Goal: Task Accomplishment & Management: Manage account settings

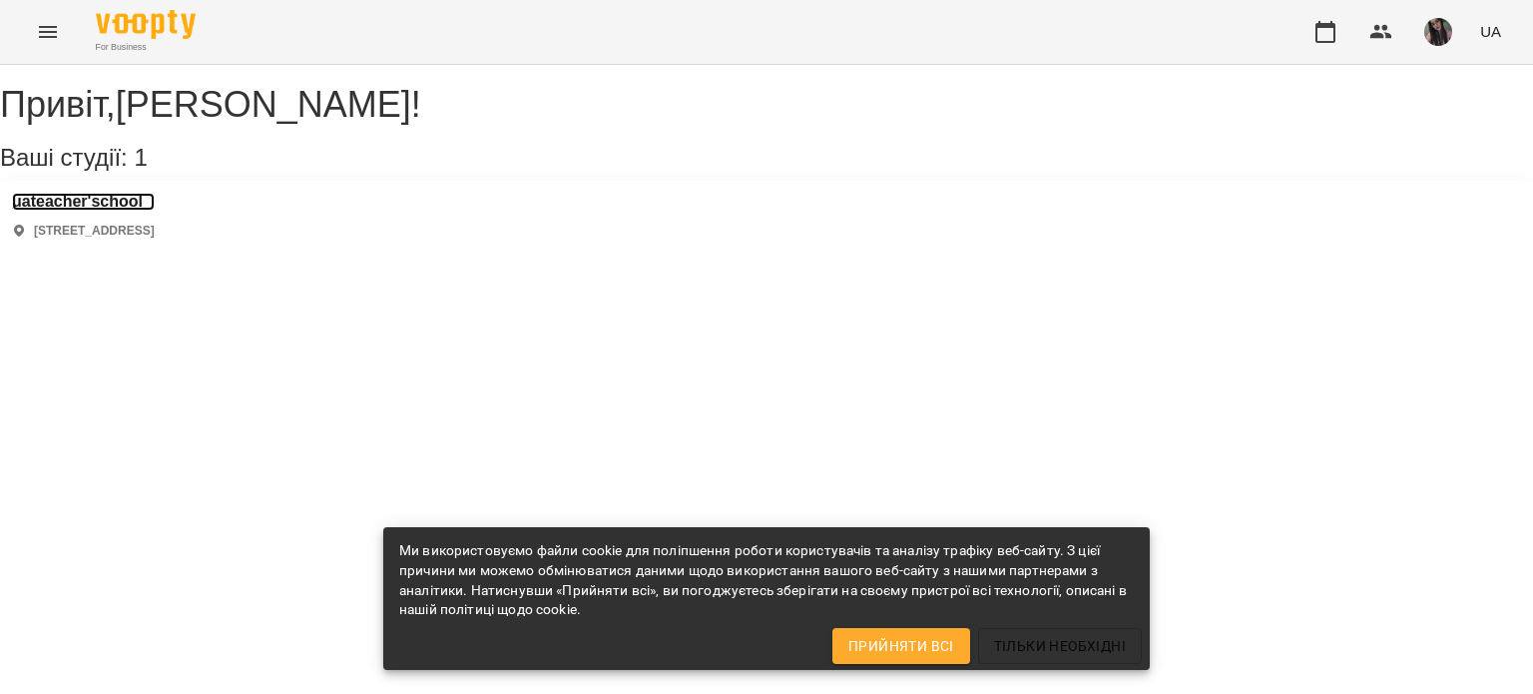
click at [155, 211] on h3 "uateacher'school" at bounding box center [83, 202] width 143 height 18
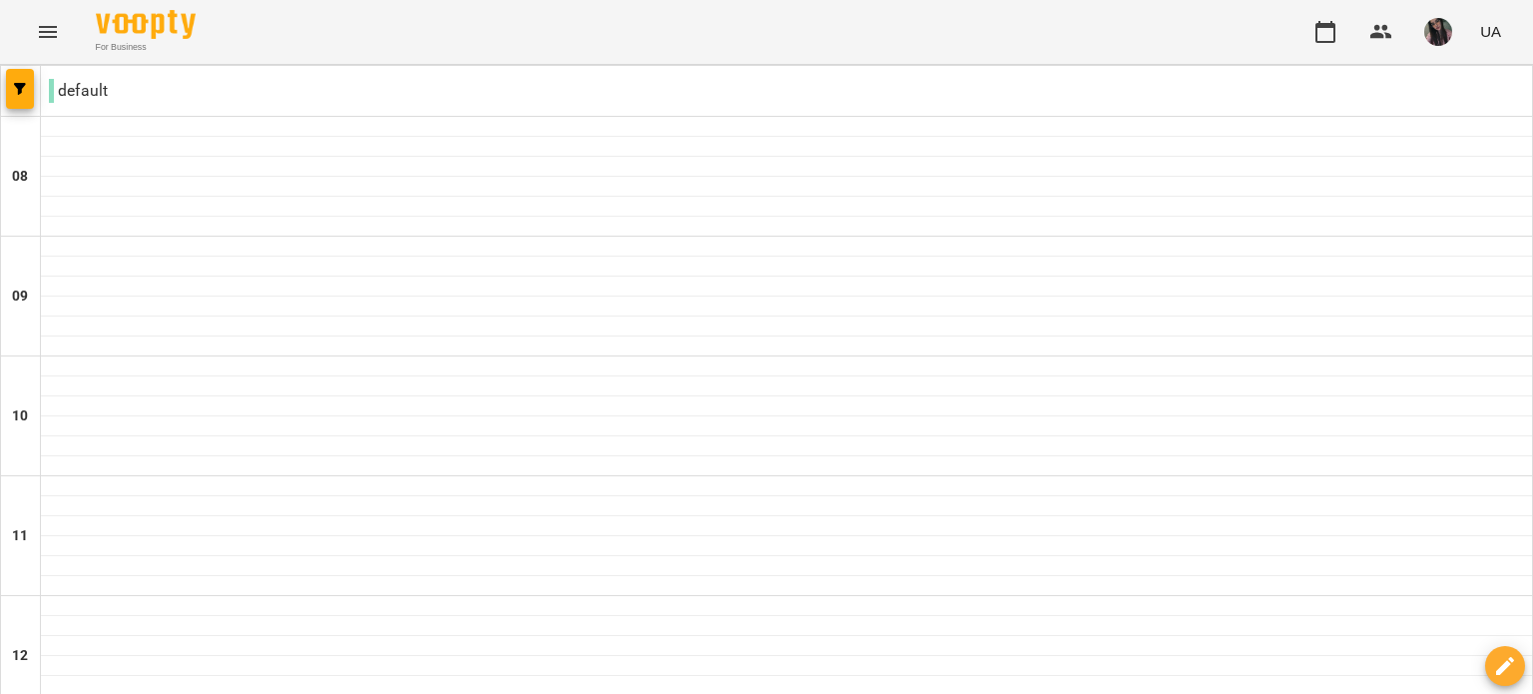
scroll to position [1098, 0]
type input "**********"
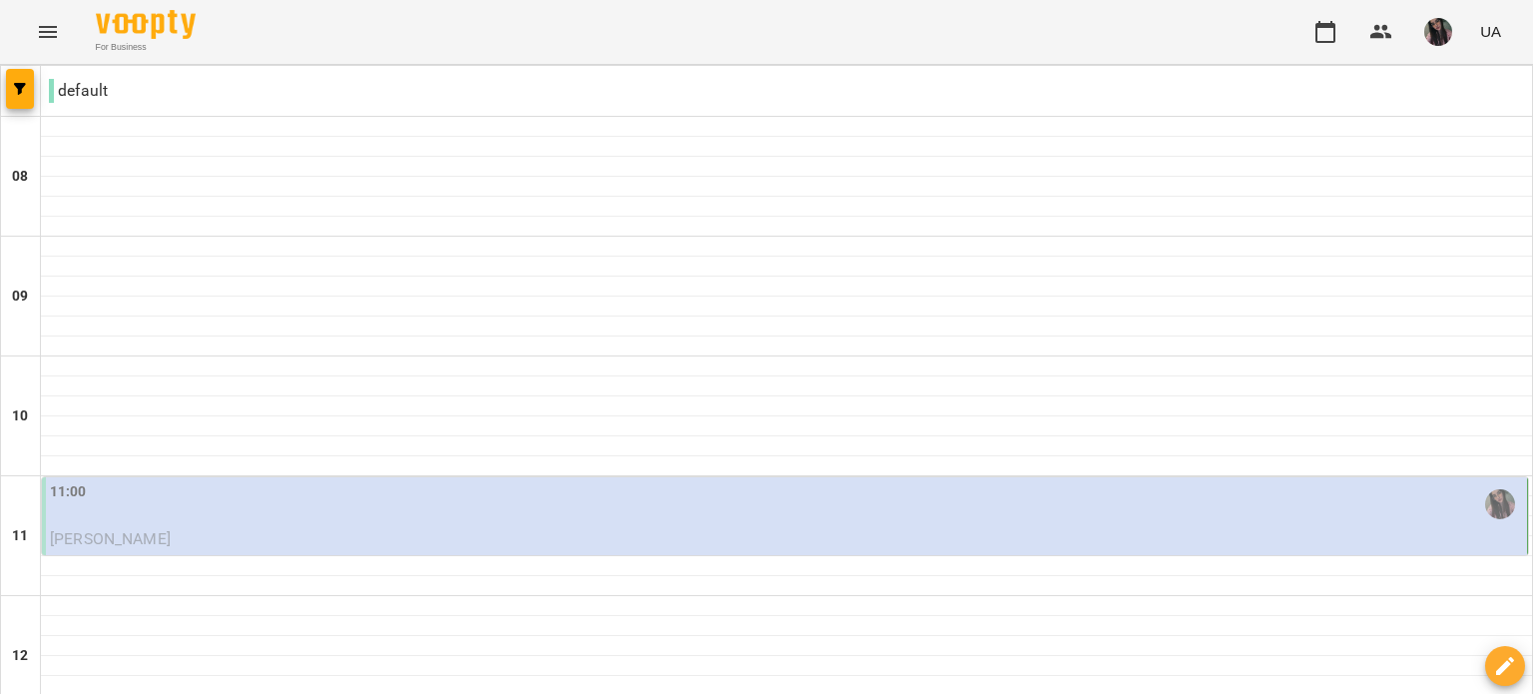
scroll to position [200, 0]
click at [472, 527] on p "[PERSON_NAME]" at bounding box center [786, 539] width 1473 height 24
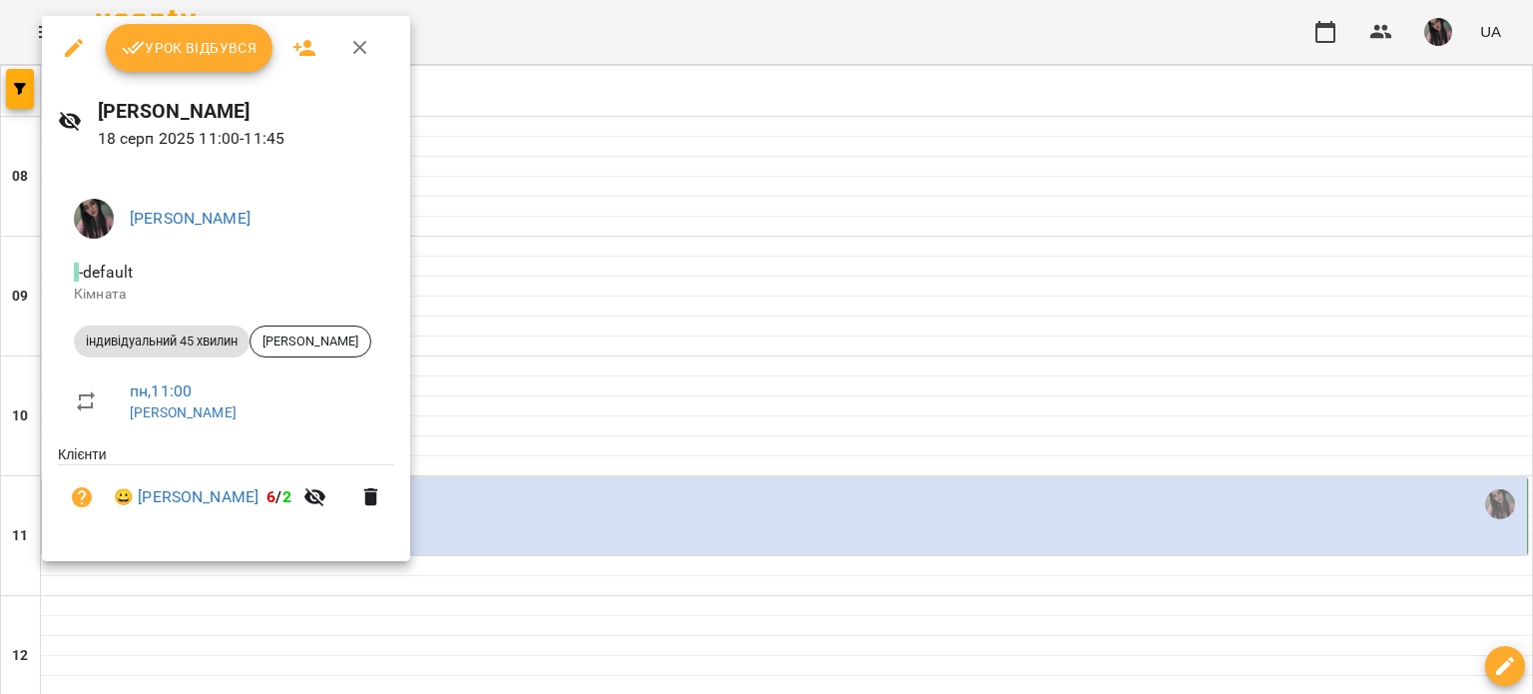
click at [215, 29] on button "Урок відбувся" at bounding box center [190, 48] width 168 height 48
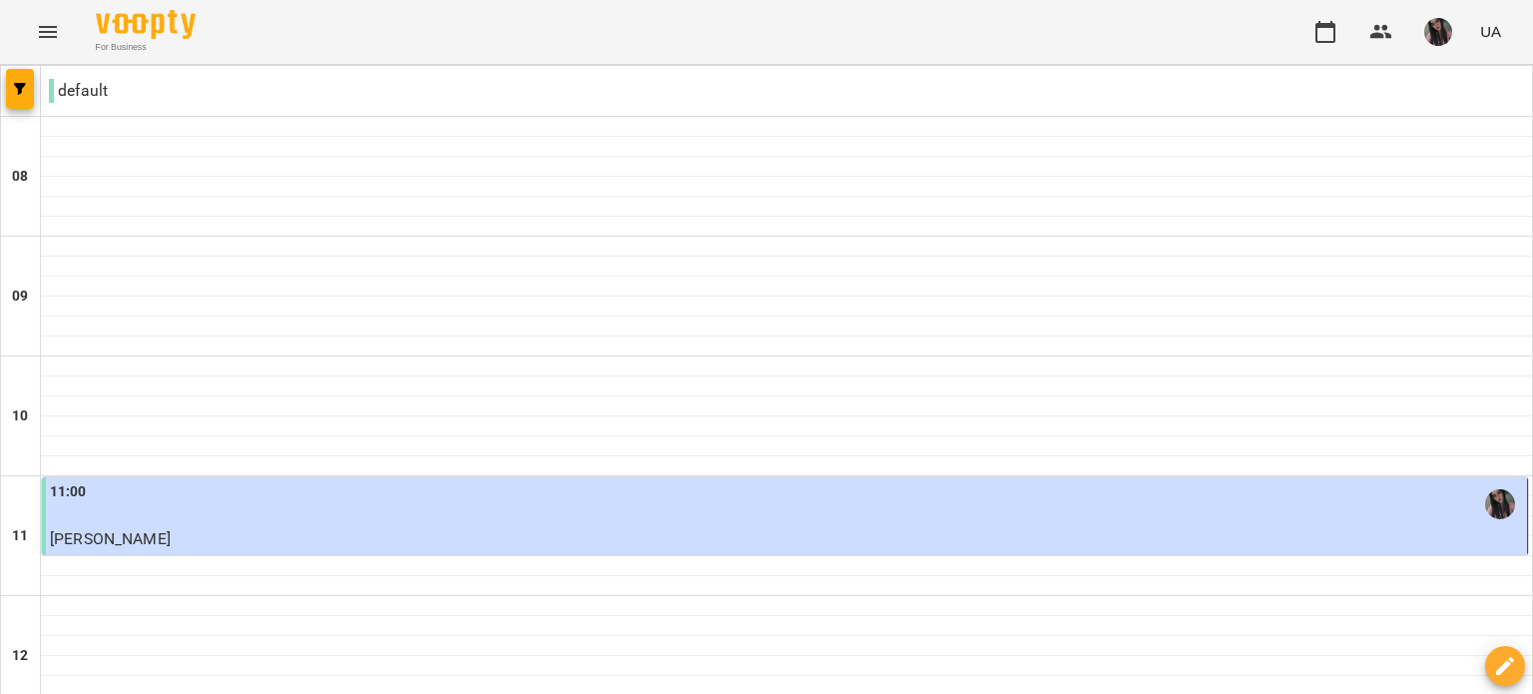
scroll to position [998, 0]
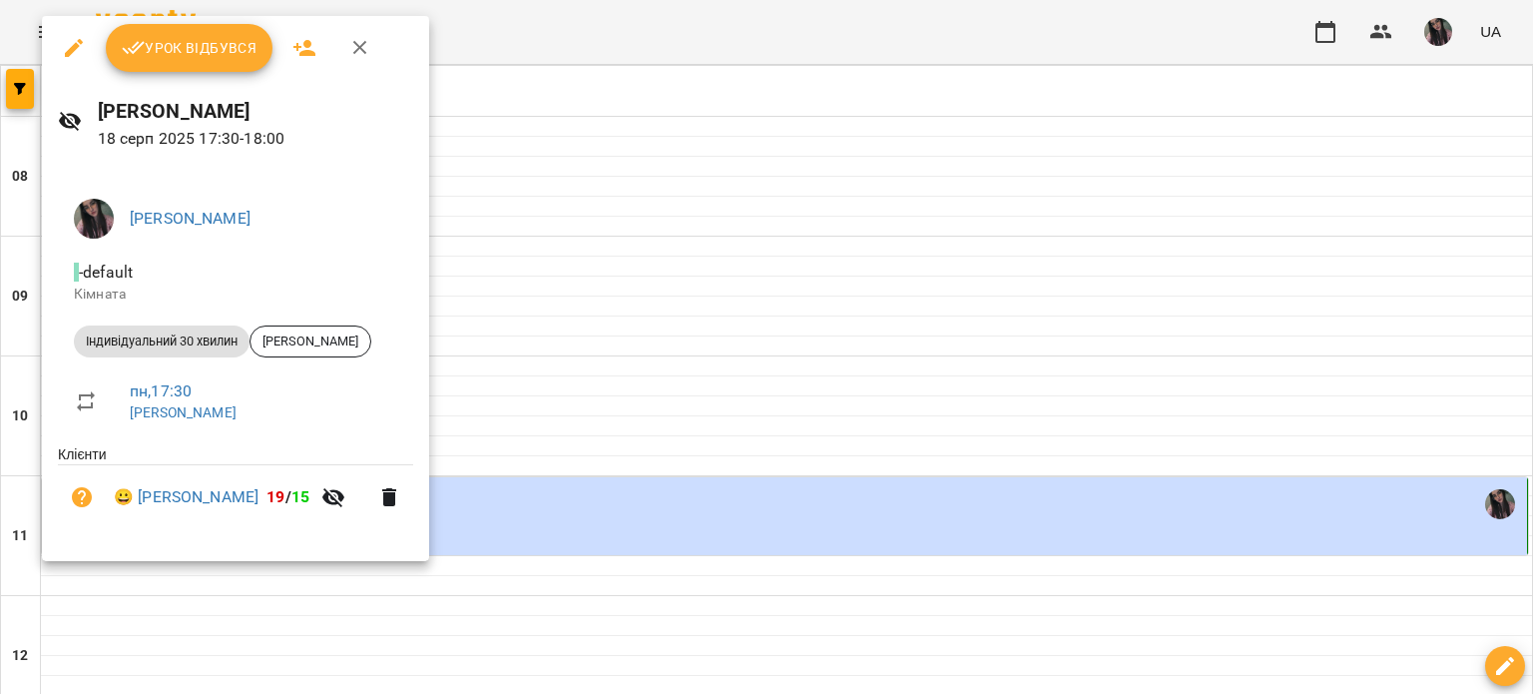
click at [164, 45] on span "Урок відбувся" at bounding box center [190, 48] width 136 height 24
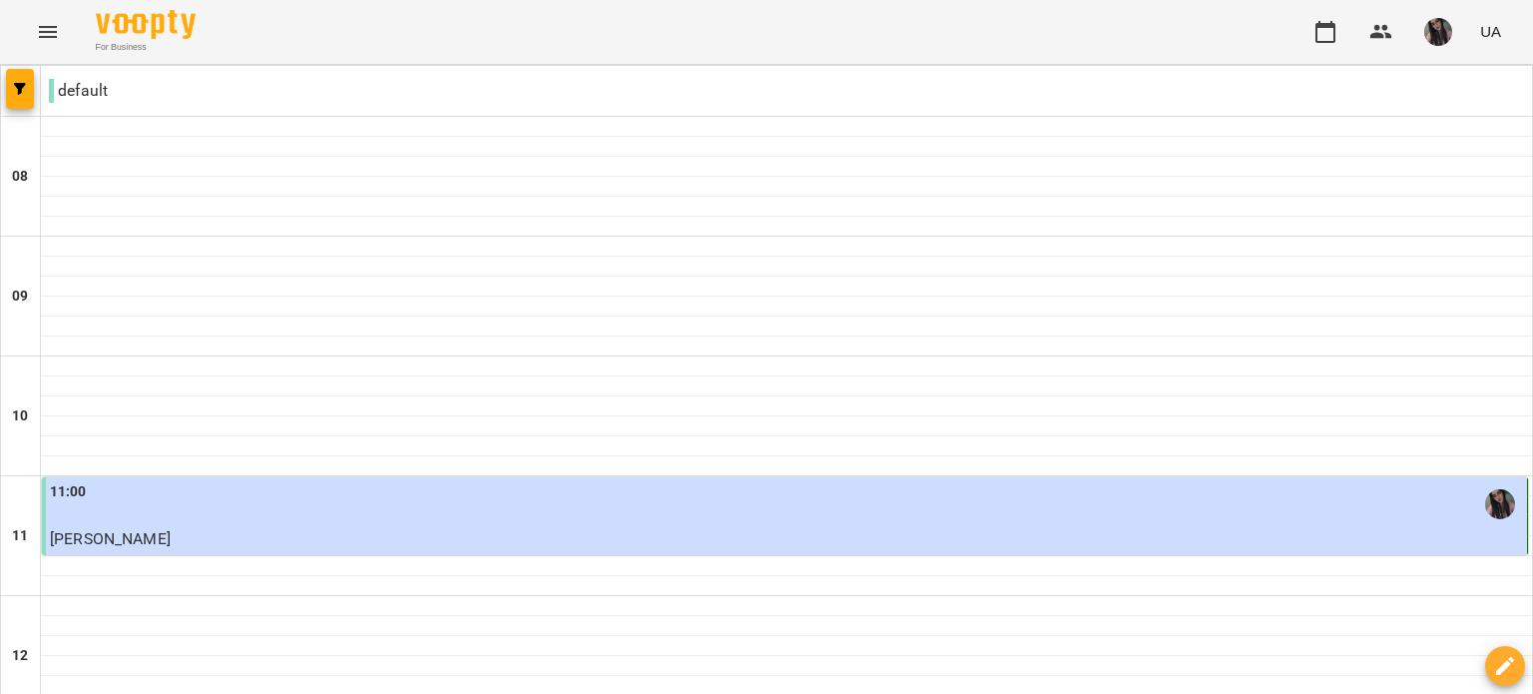
scroll to position [633, 0]
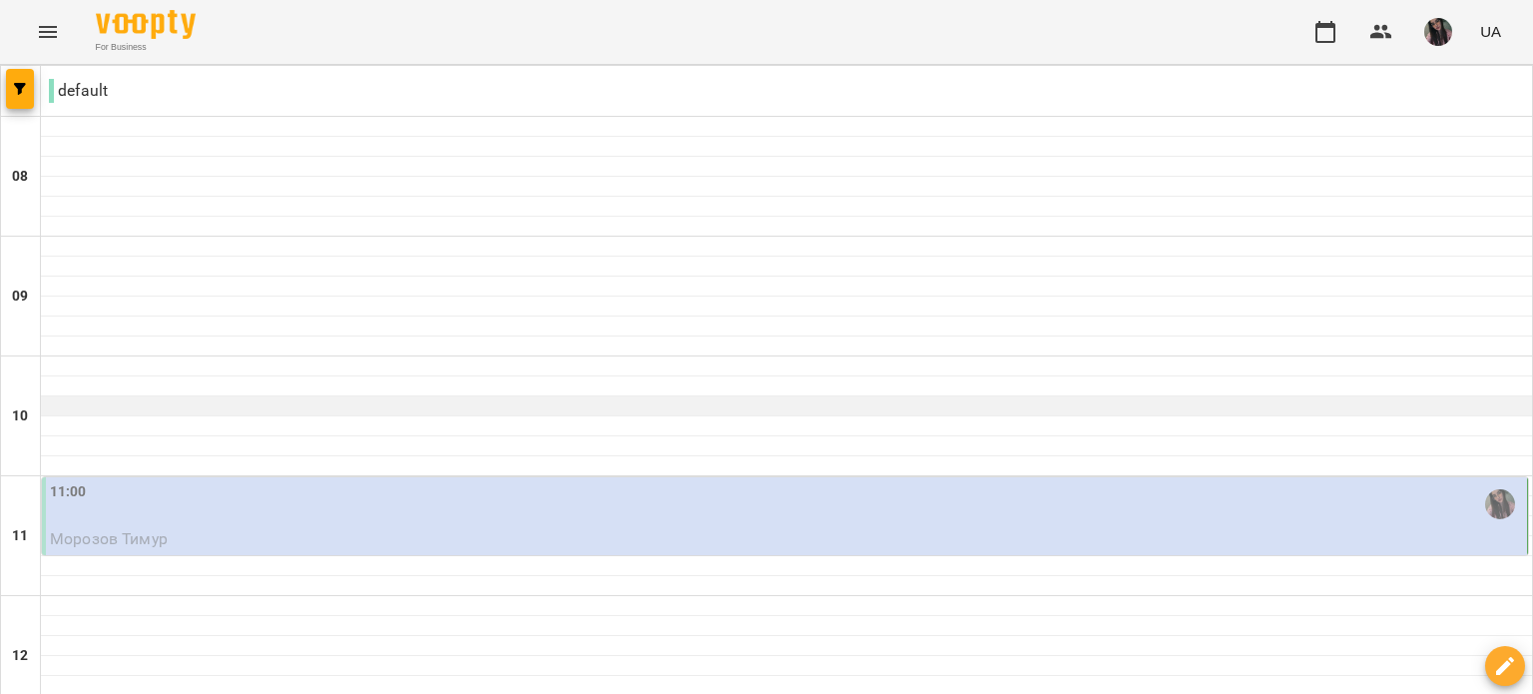
scroll to position [0, 0]
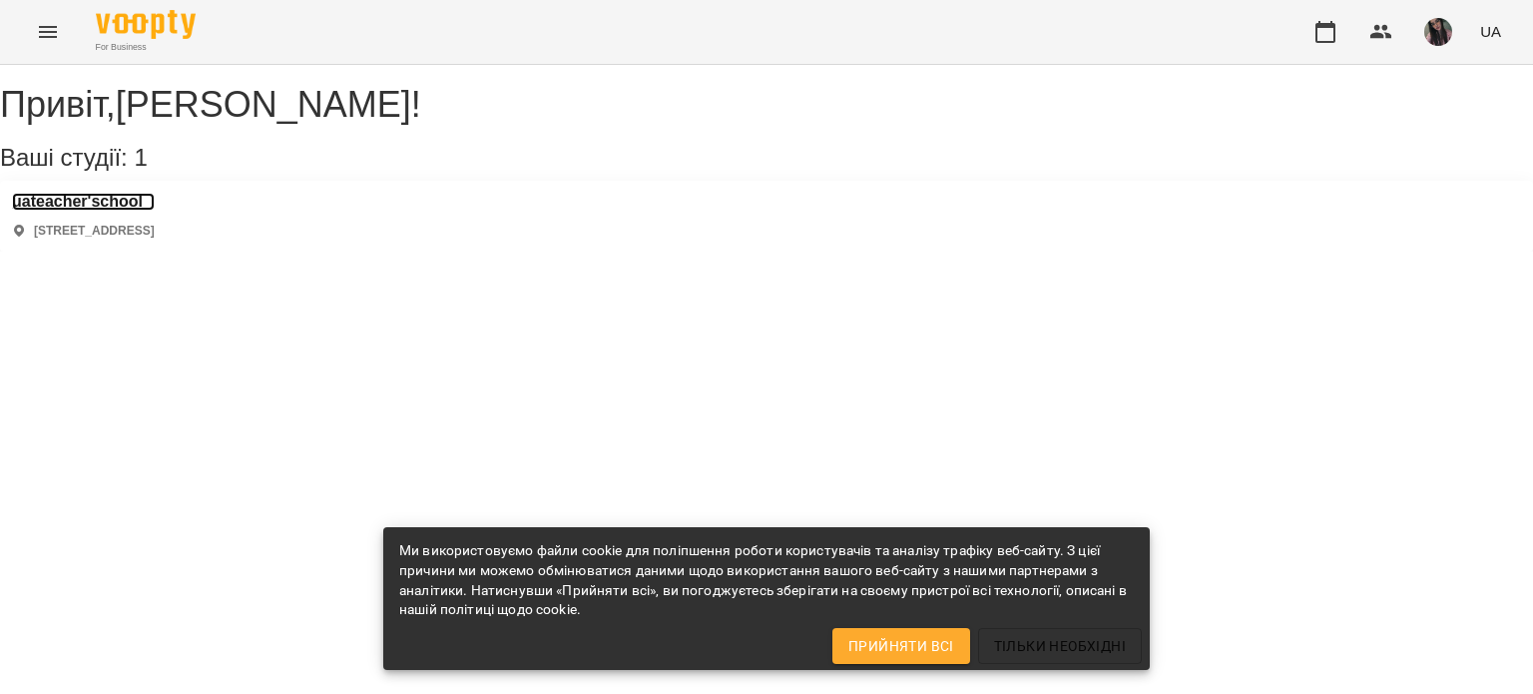
click at [127, 211] on h3 "uateacher'school" at bounding box center [83, 202] width 143 height 18
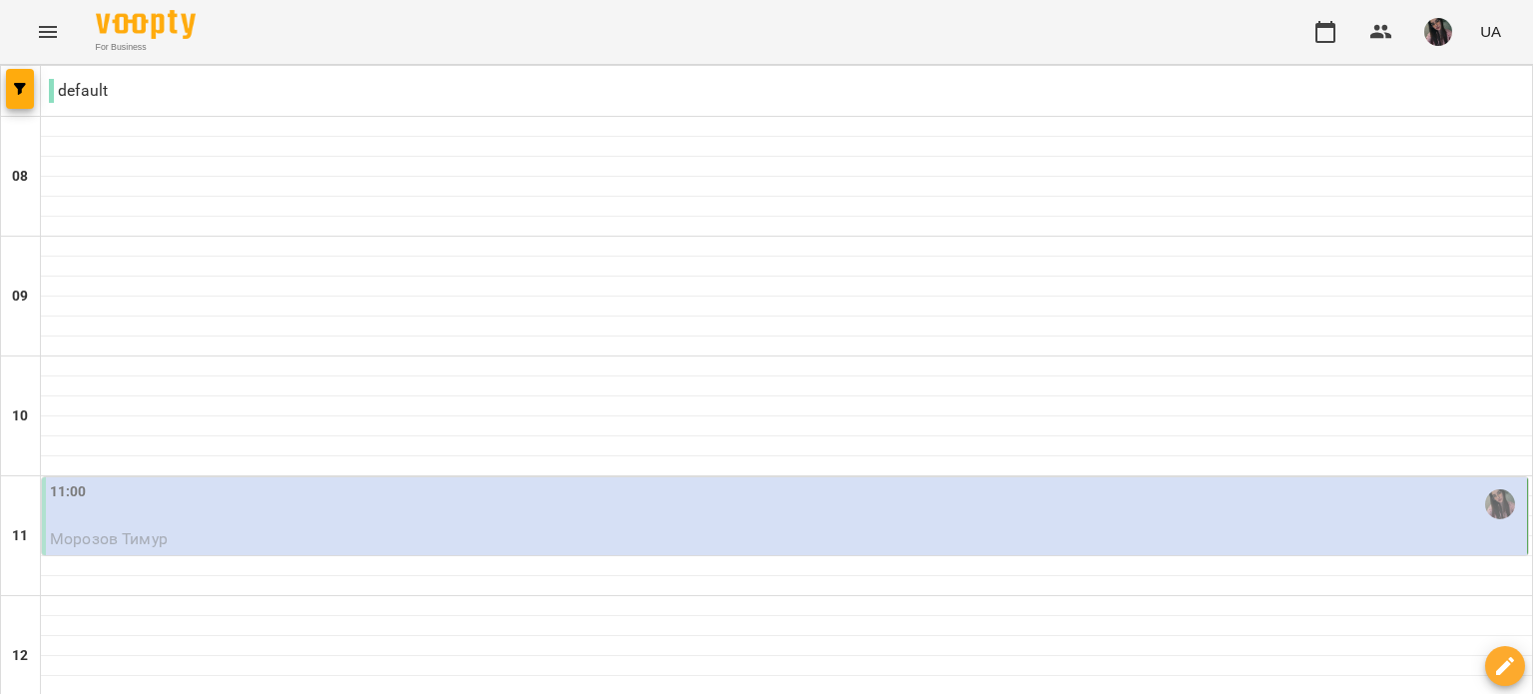
scroll to position [299, 0]
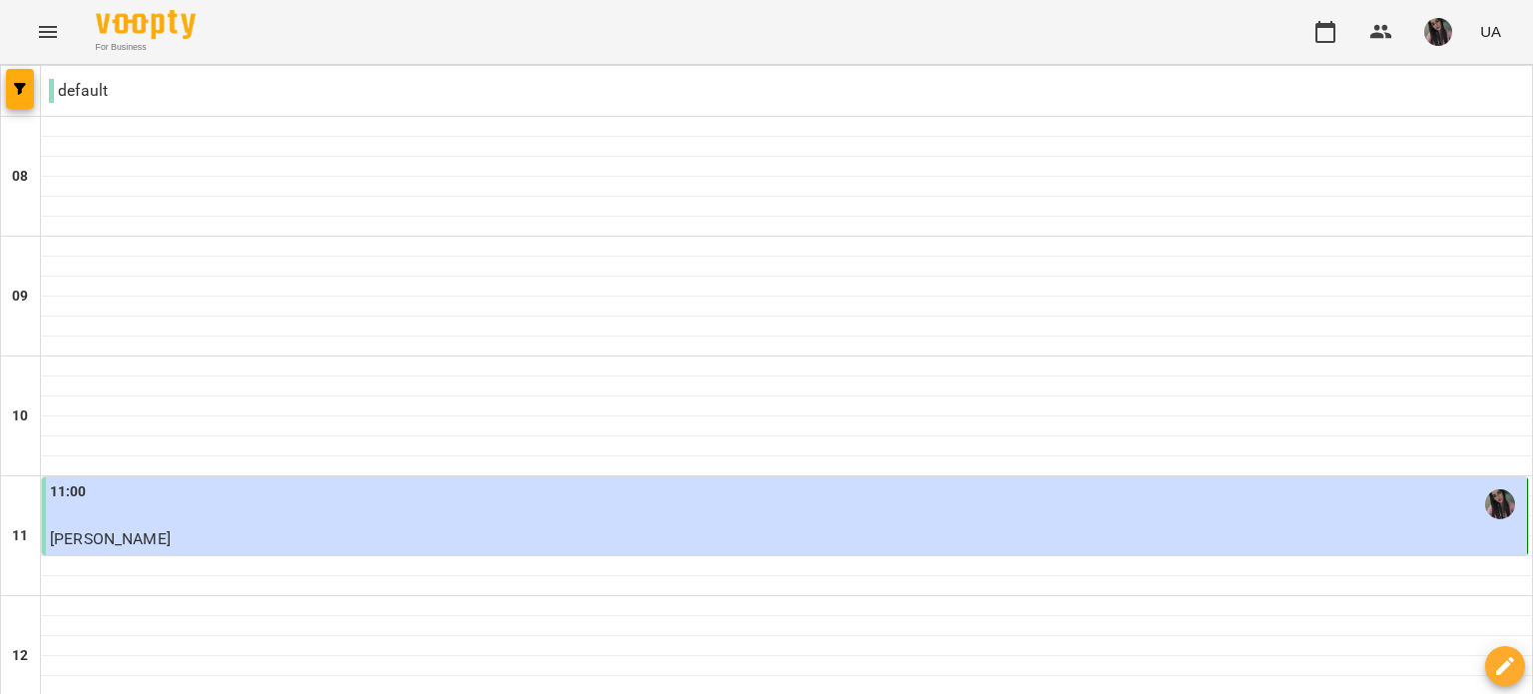
scroll to position [1098, 0]
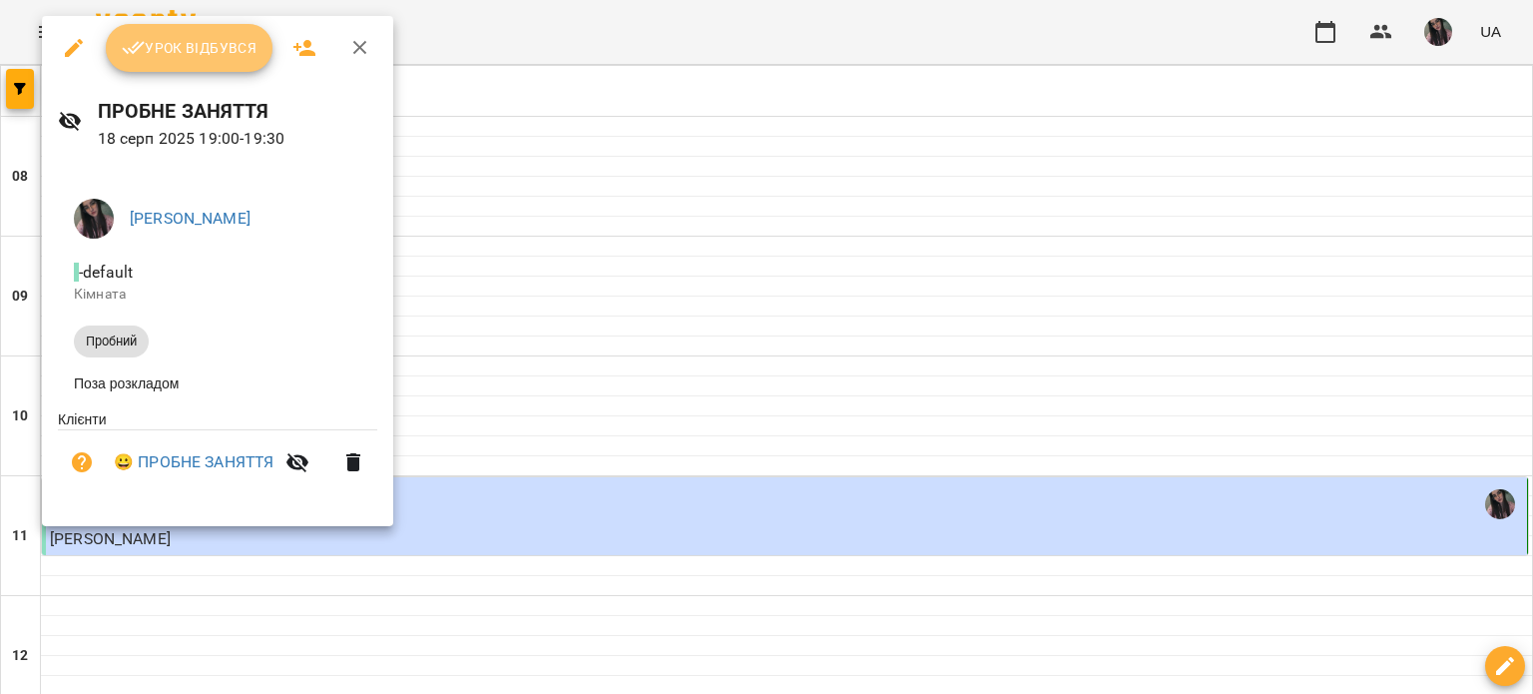
click at [192, 50] on span "Урок відбувся" at bounding box center [190, 48] width 136 height 24
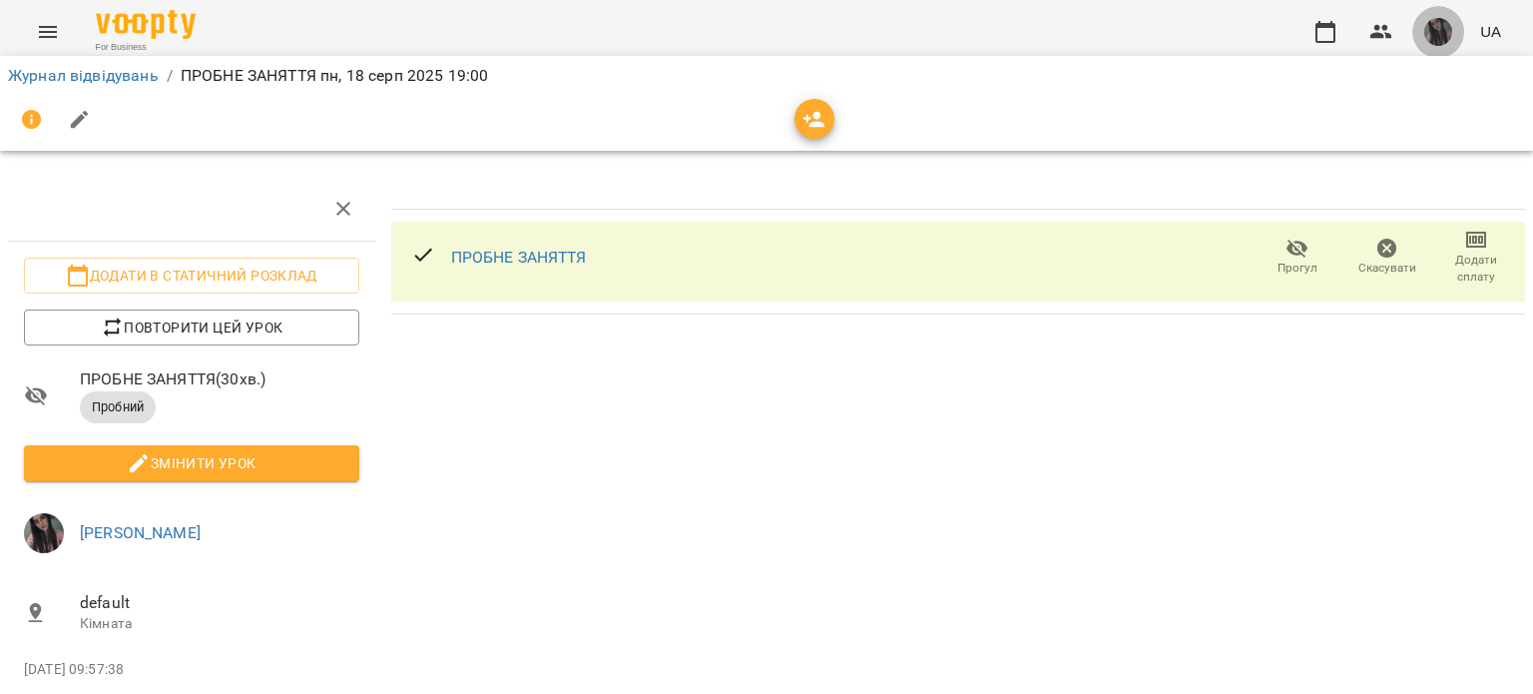
click at [1454, 36] on button "button" at bounding box center [1439, 32] width 52 height 52
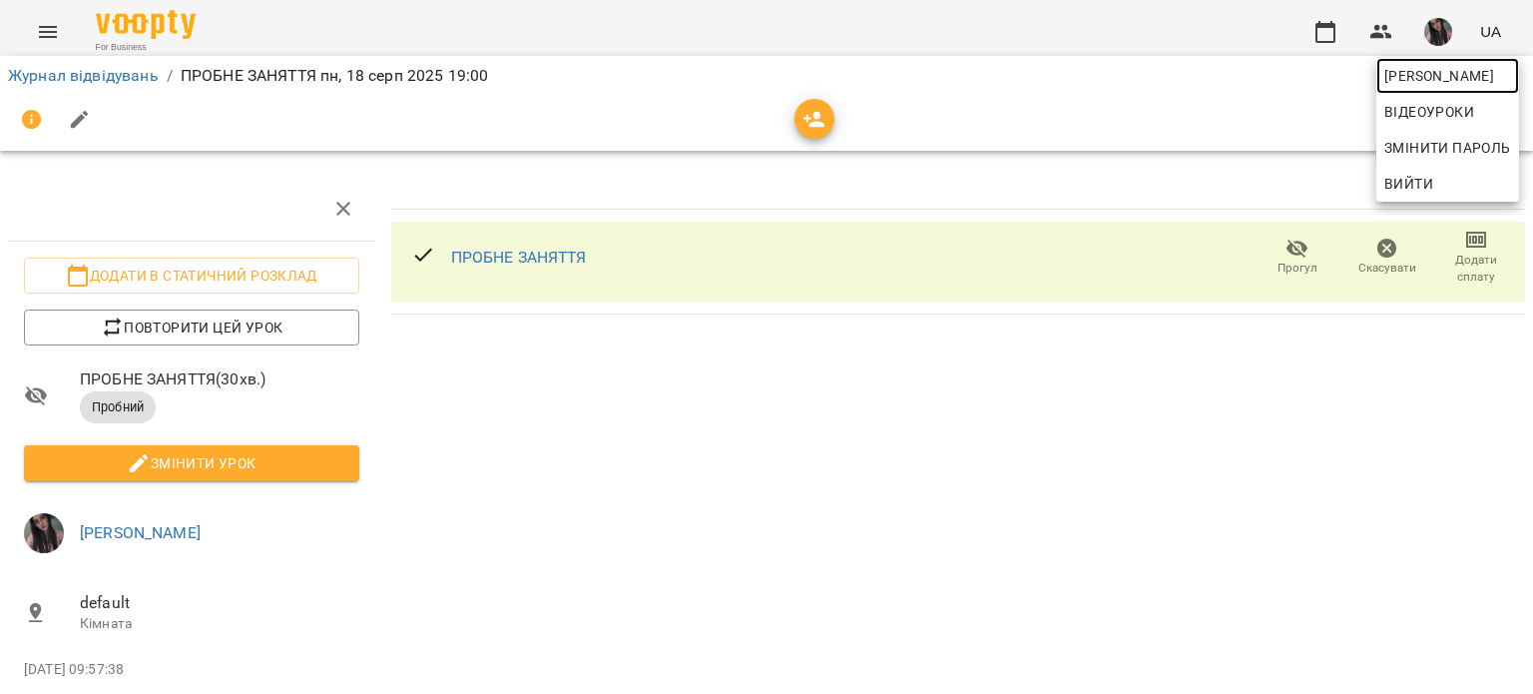
click at [1406, 79] on span "[PERSON_NAME]" at bounding box center [1448, 76] width 127 height 24
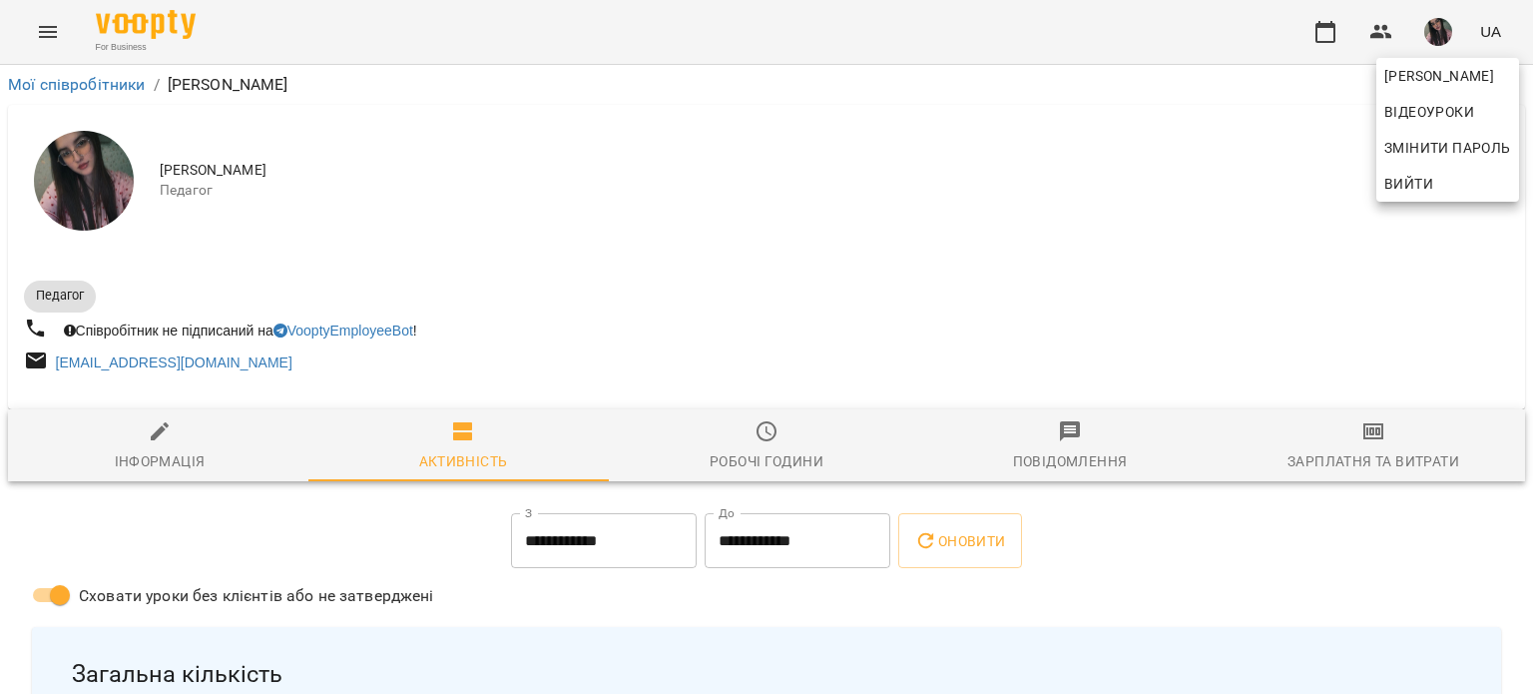
click at [1374, 474] on div at bounding box center [766, 347] width 1533 height 694
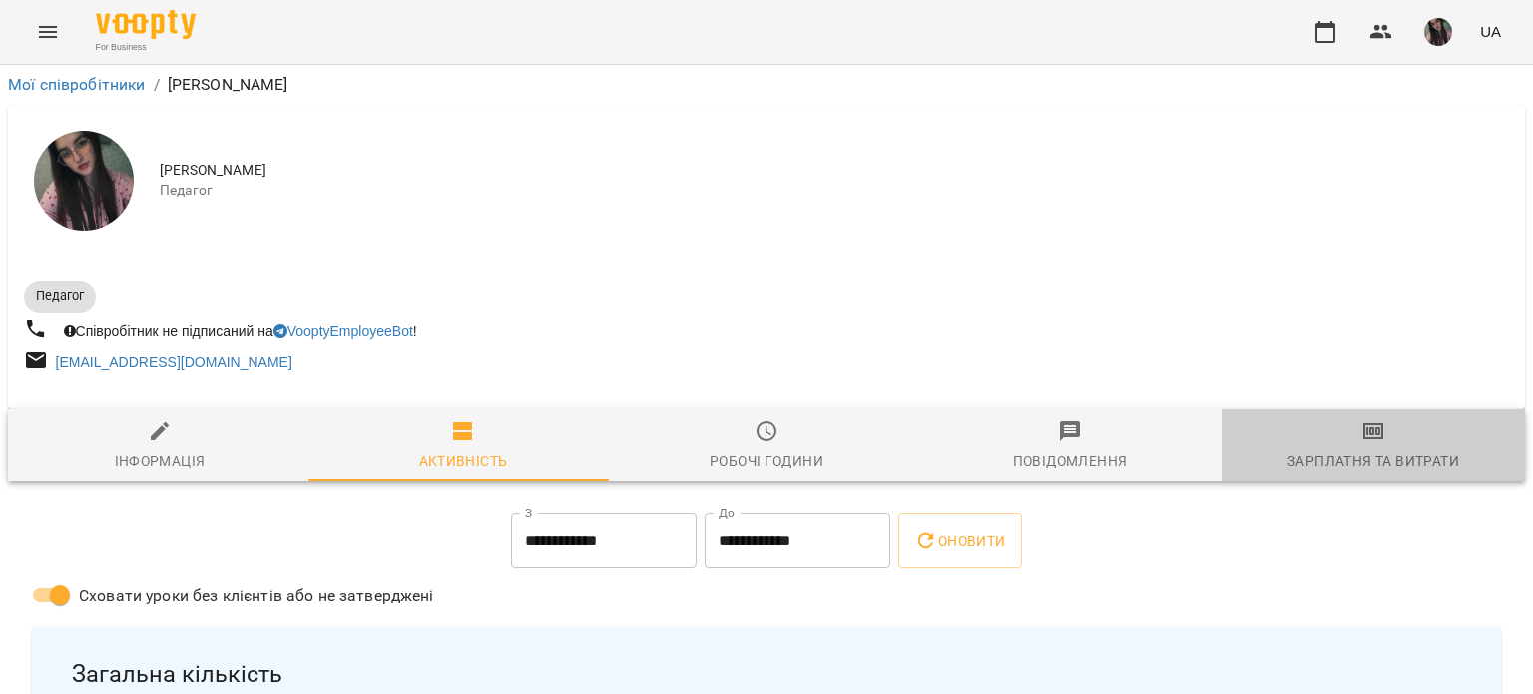
click at [1368, 450] on div "Зарплатня та Витрати" at bounding box center [1374, 461] width 172 height 24
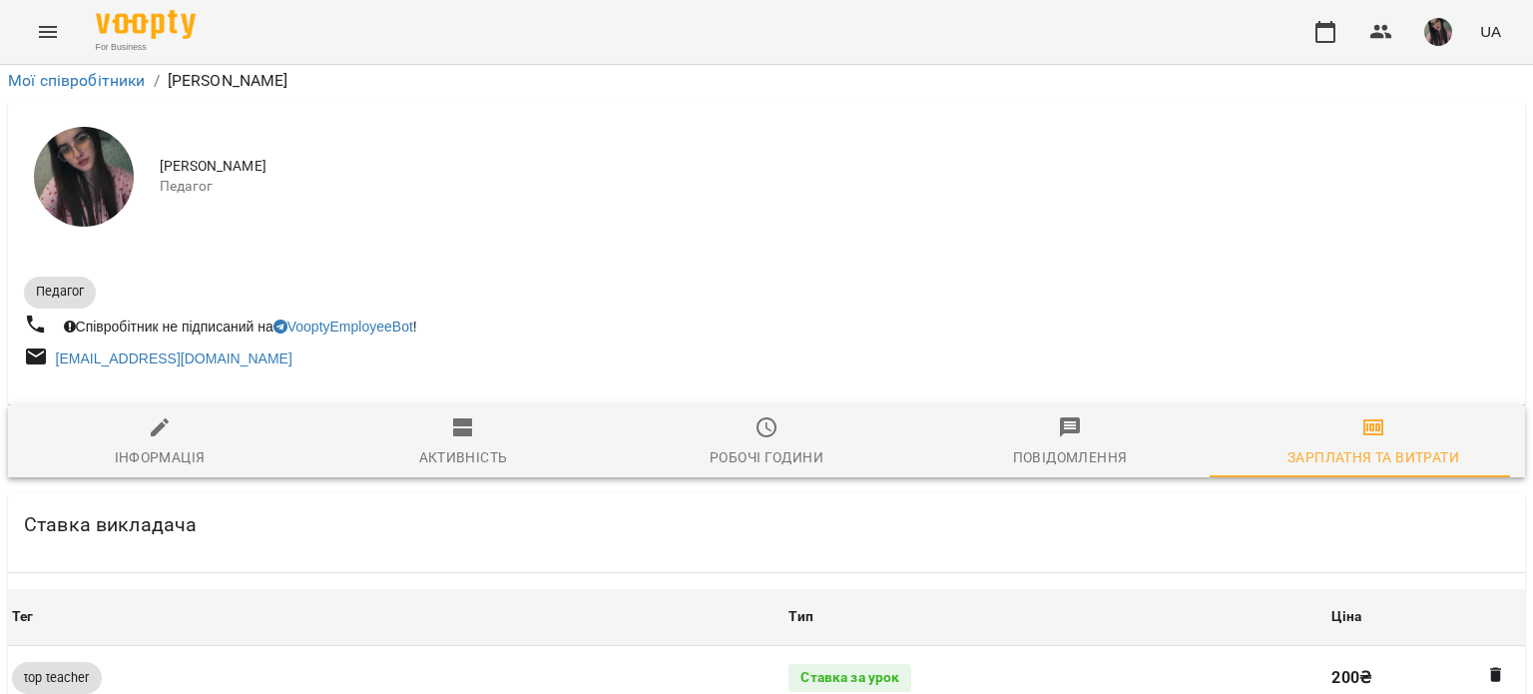
scroll to position [1198, 0]
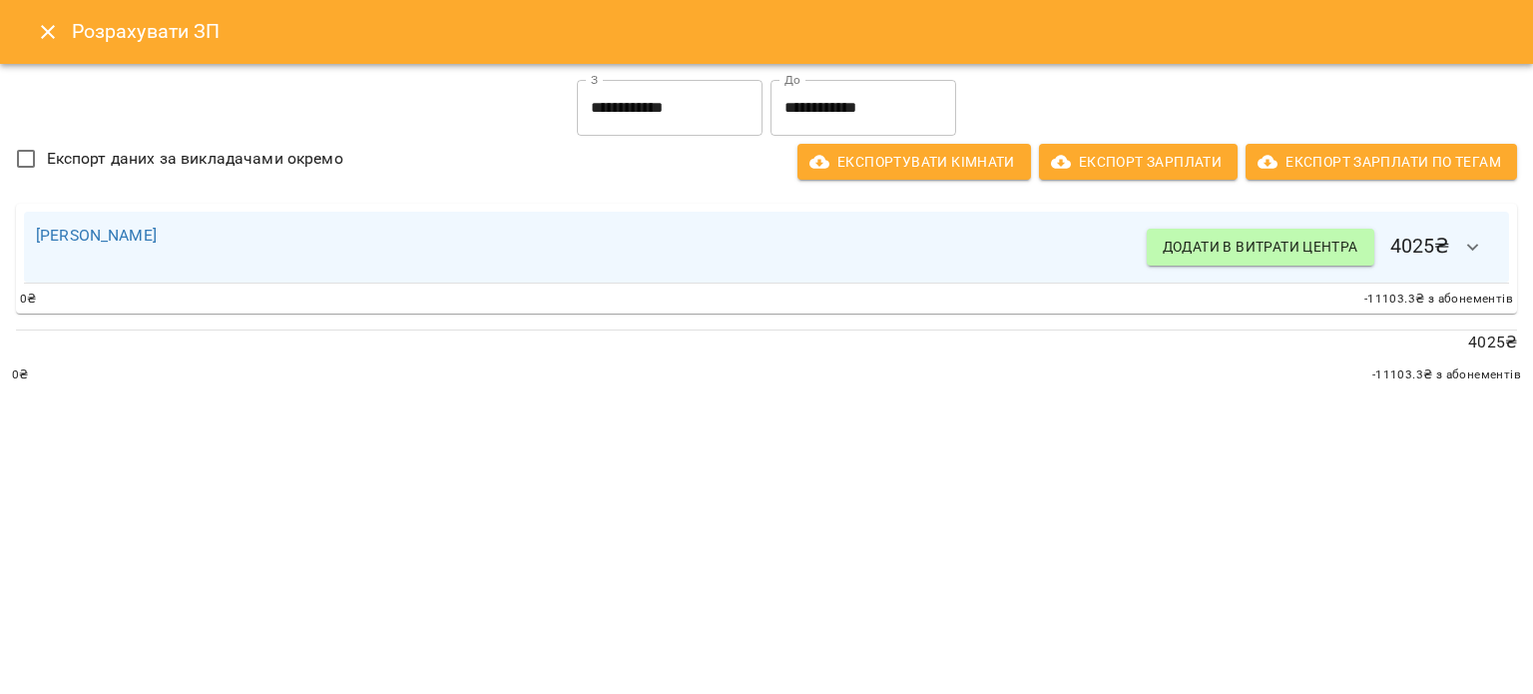
click at [665, 113] on input "**********" at bounding box center [670, 108] width 186 height 56
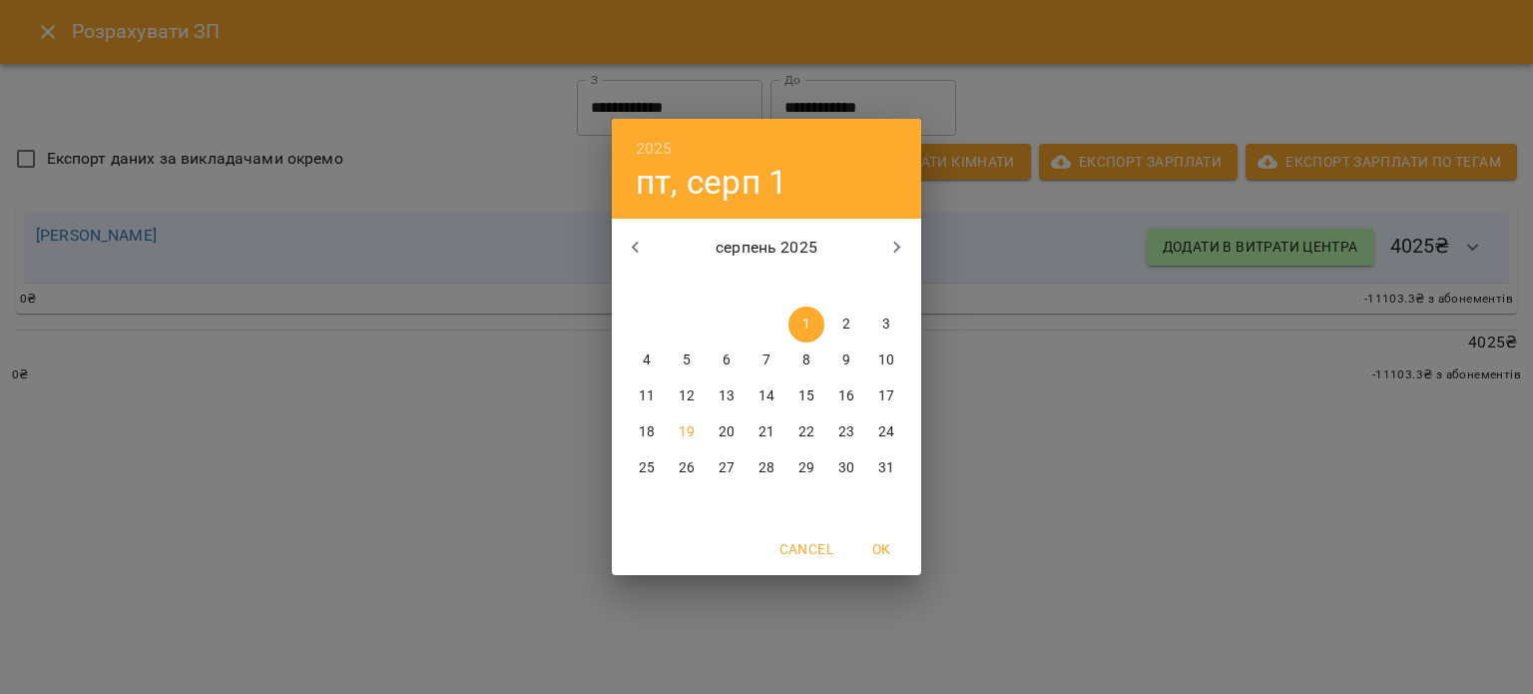
click at [874, 358] on span "10" at bounding box center [886, 360] width 36 height 20
type input "**********"
